Goal: Task Accomplishment & Management: Manage account settings

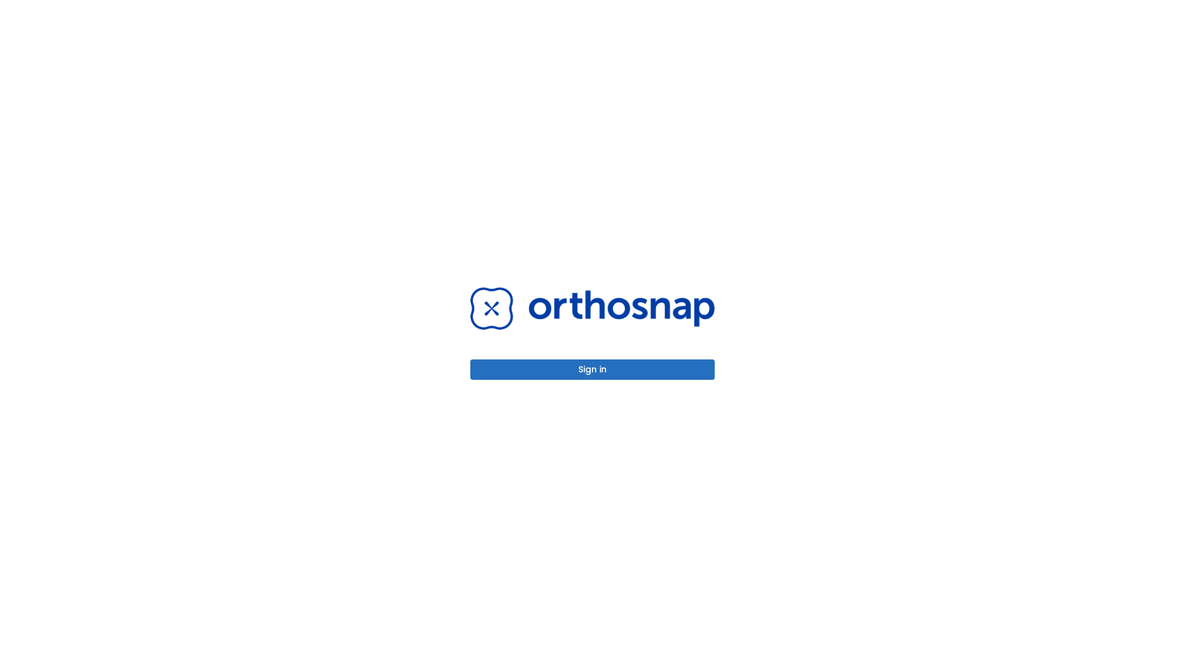
click at [593, 369] on button "Sign in" at bounding box center [592, 369] width 244 height 20
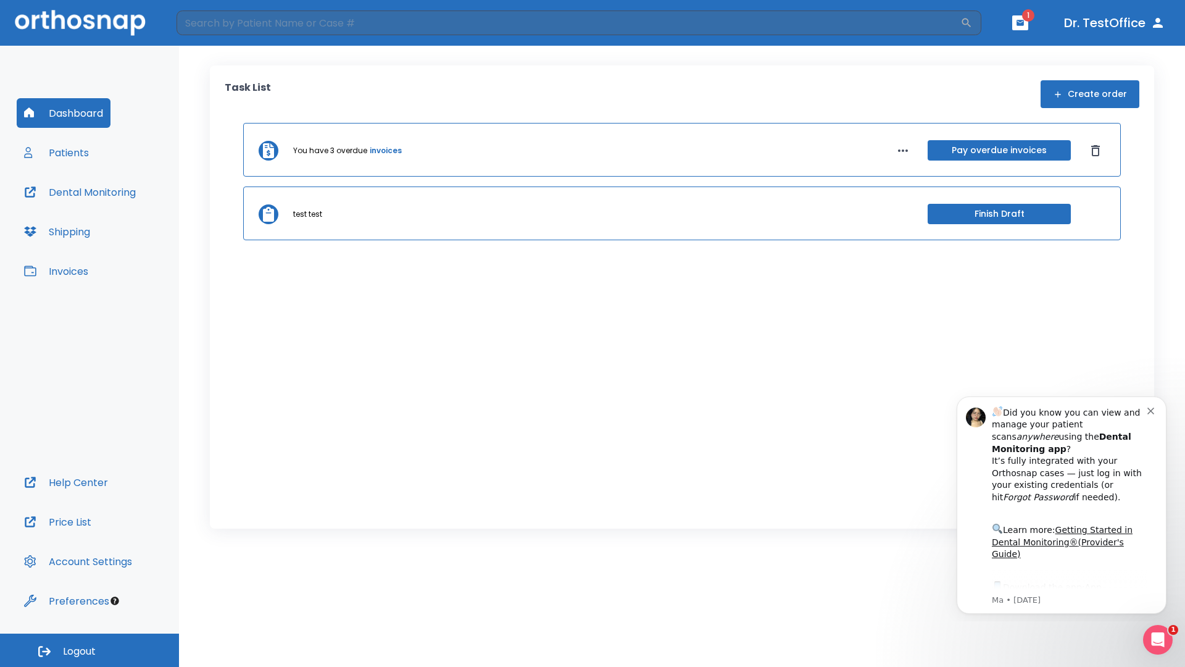
click at [90, 650] on span "Logout" at bounding box center [79, 651] width 33 height 14
